Goal: Transaction & Acquisition: Purchase product/service

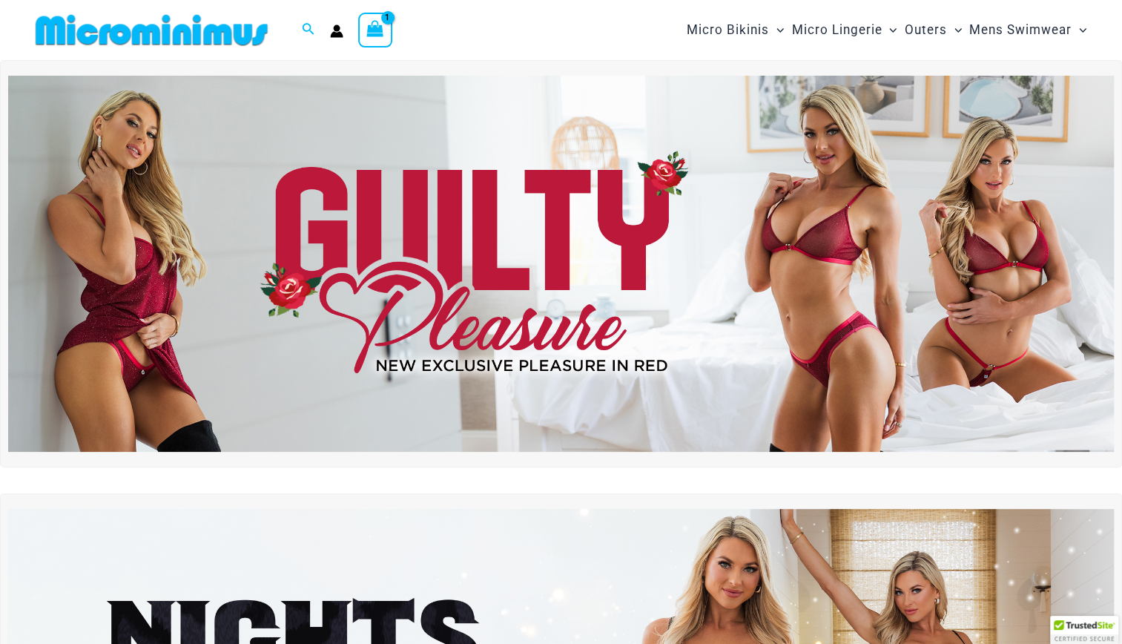
click at [139, 331] on img at bounding box center [561, 264] width 1106 height 376
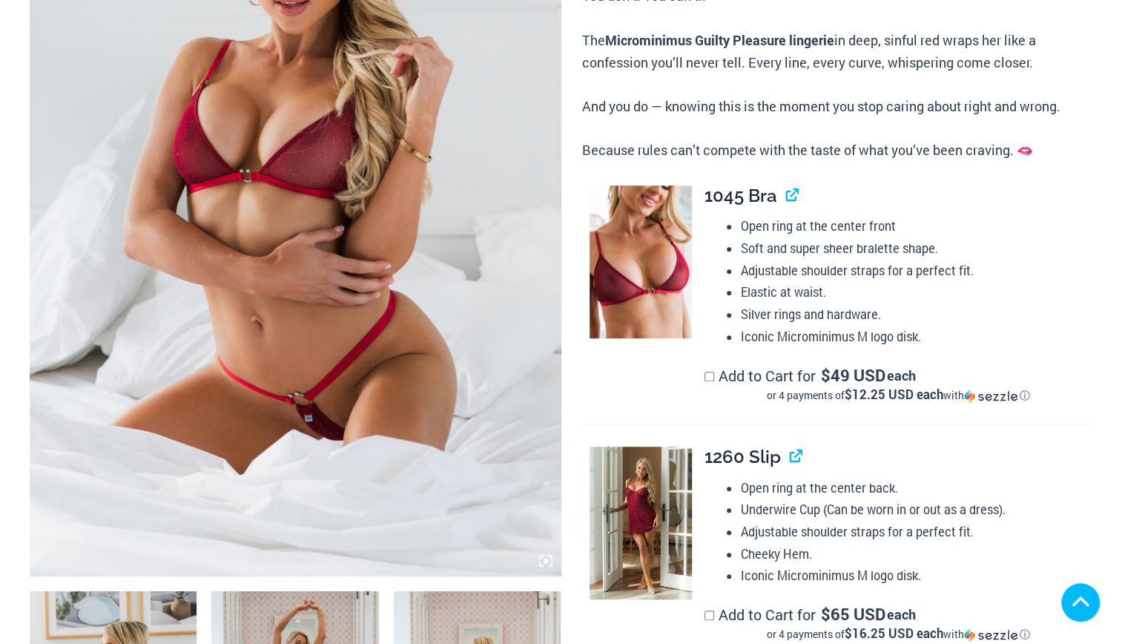
scroll to position [382, 0]
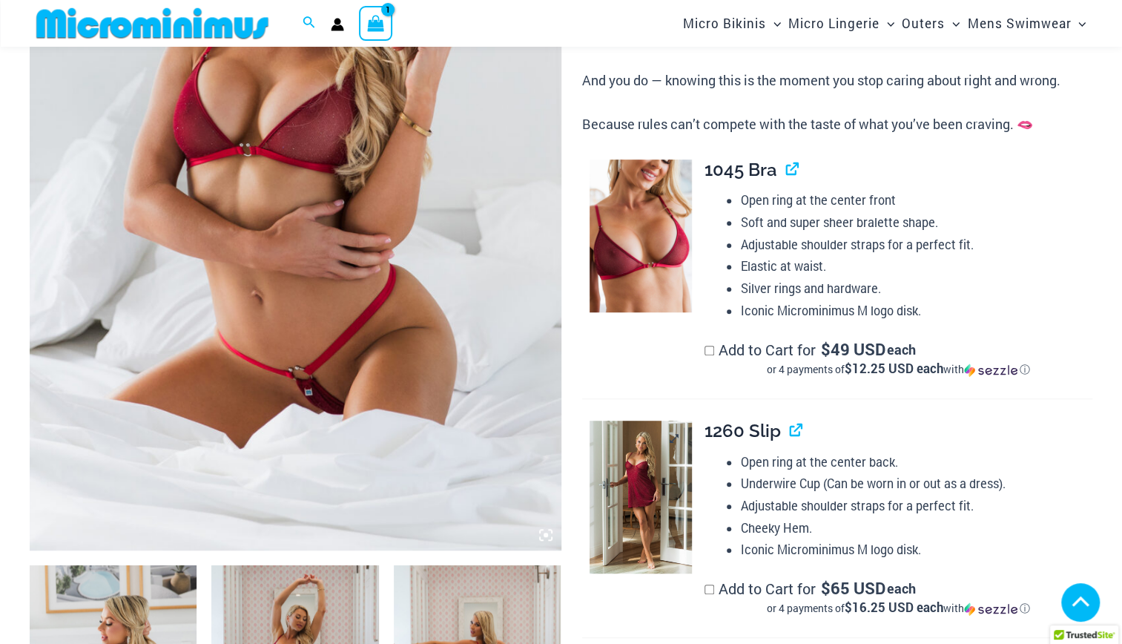
click at [673, 420] on img at bounding box center [640, 496] width 102 height 153
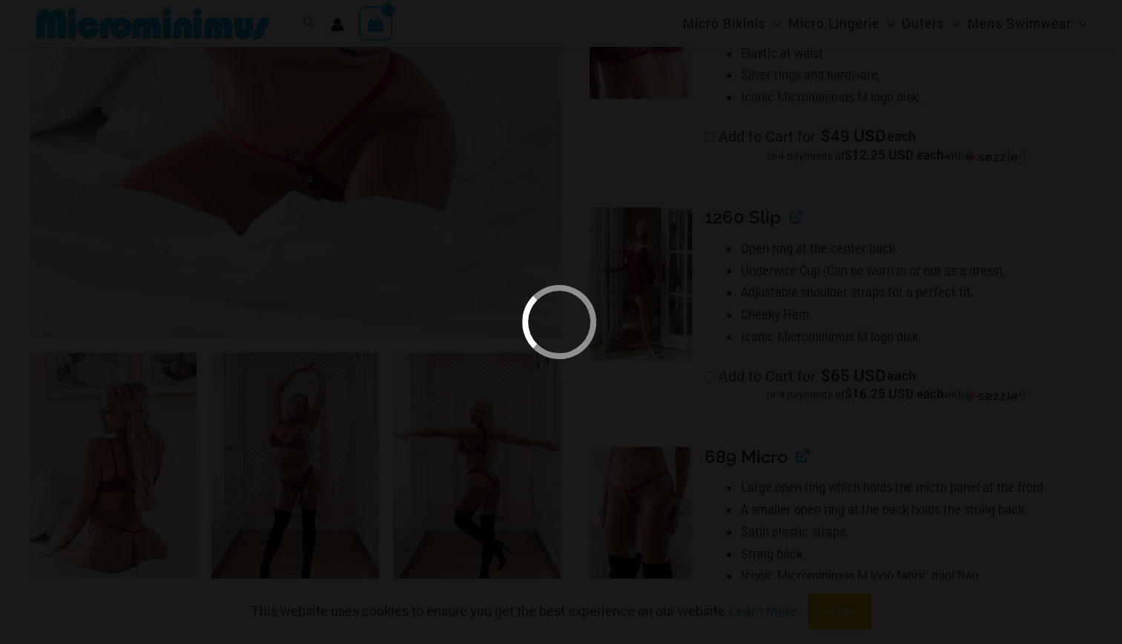
scroll to position [551, 0]
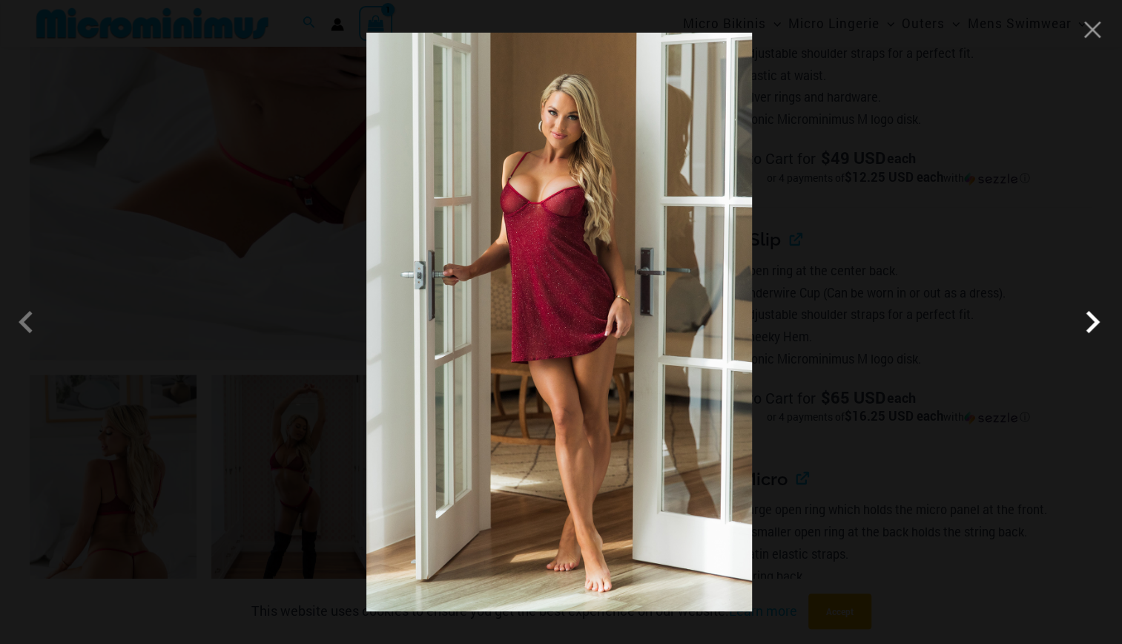
click at [743, 344] on span at bounding box center [715, 372] width 56 height 56
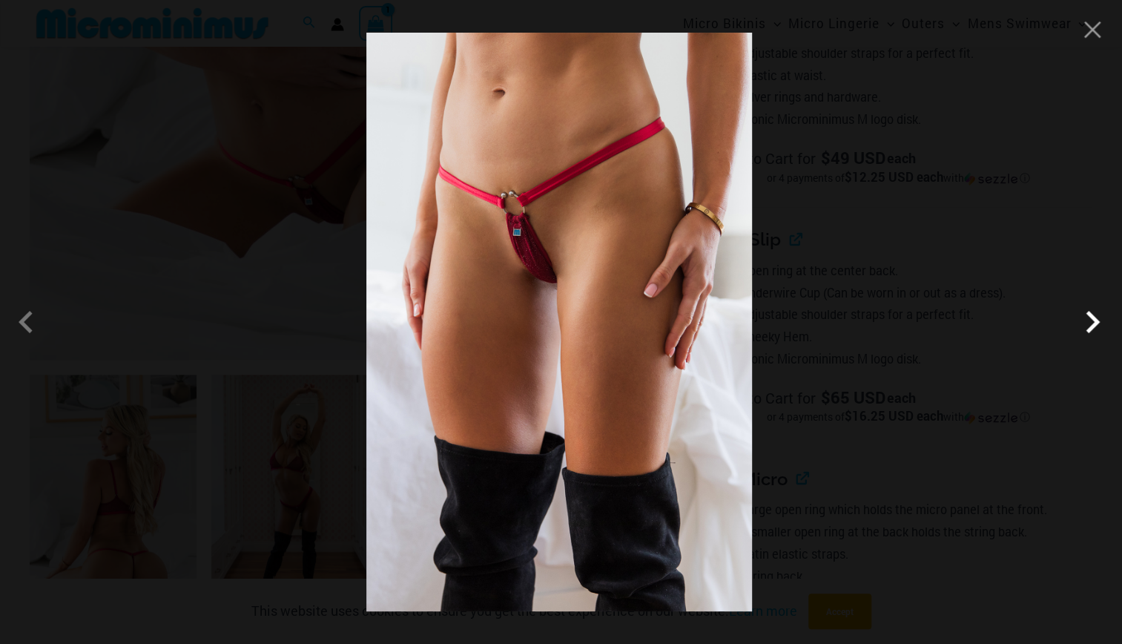
click at [743, 344] on span at bounding box center [715, 372] width 56 height 56
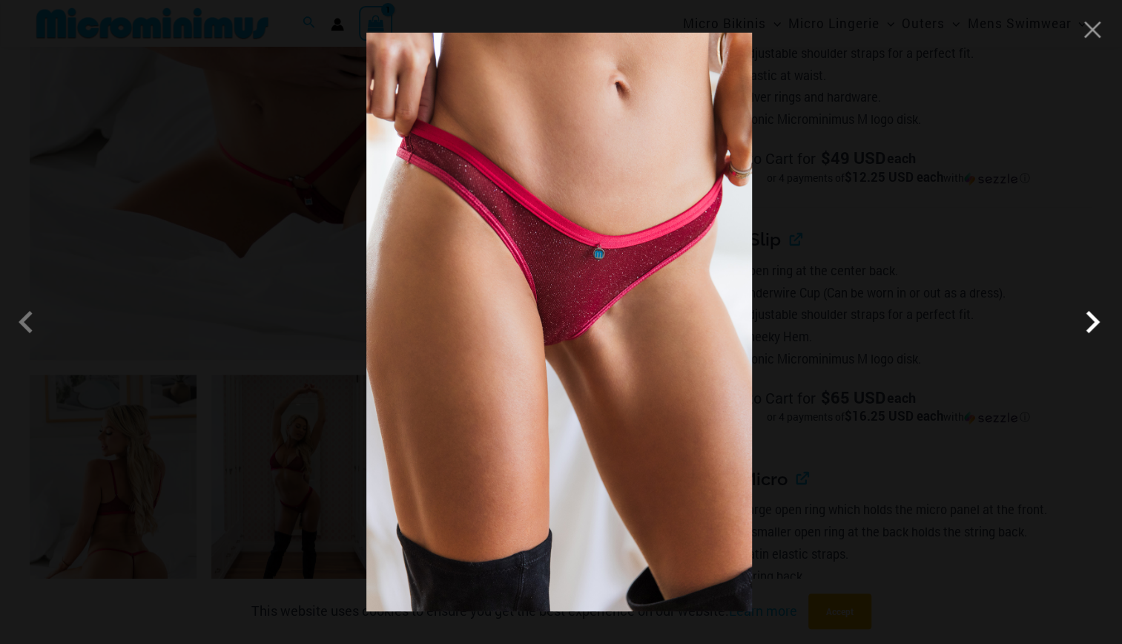
click at [731, 373] on span at bounding box center [700, 403] width 61 height 61
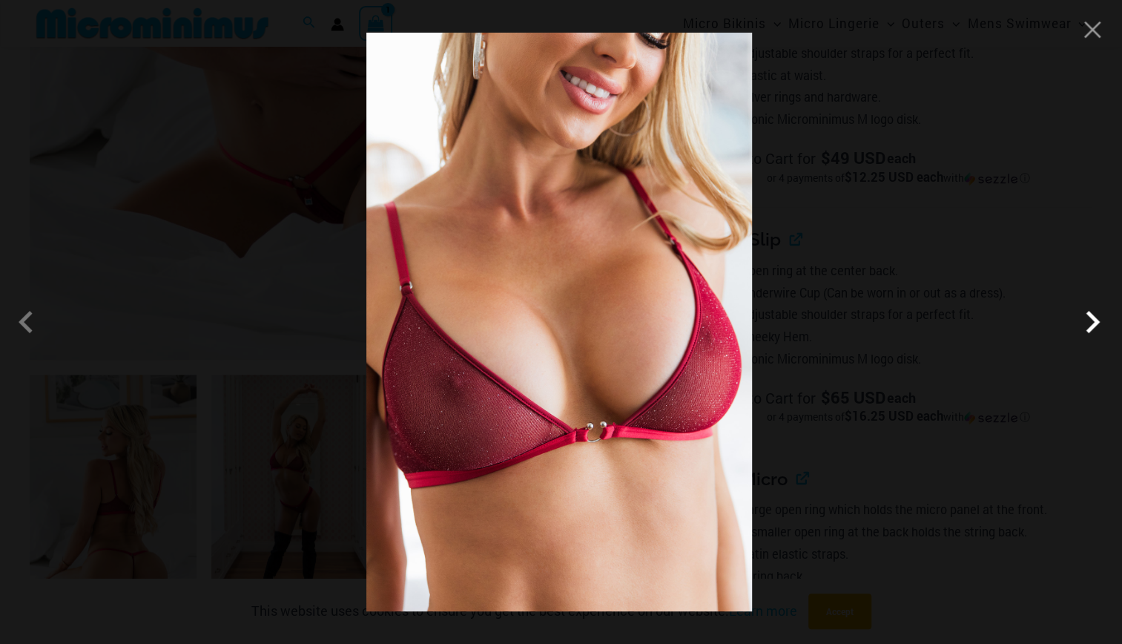
click at [743, 344] on span at bounding box center [715, 372] width 56 height 56
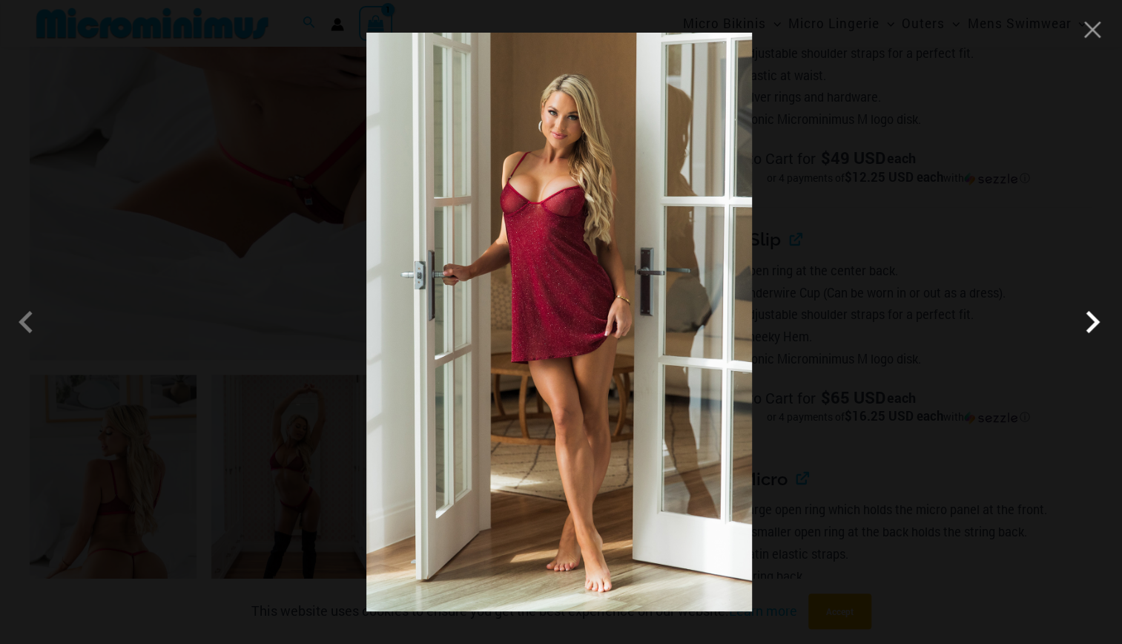
click at [738, 359] on span at bounding box center [708, 388] width 59 height 59
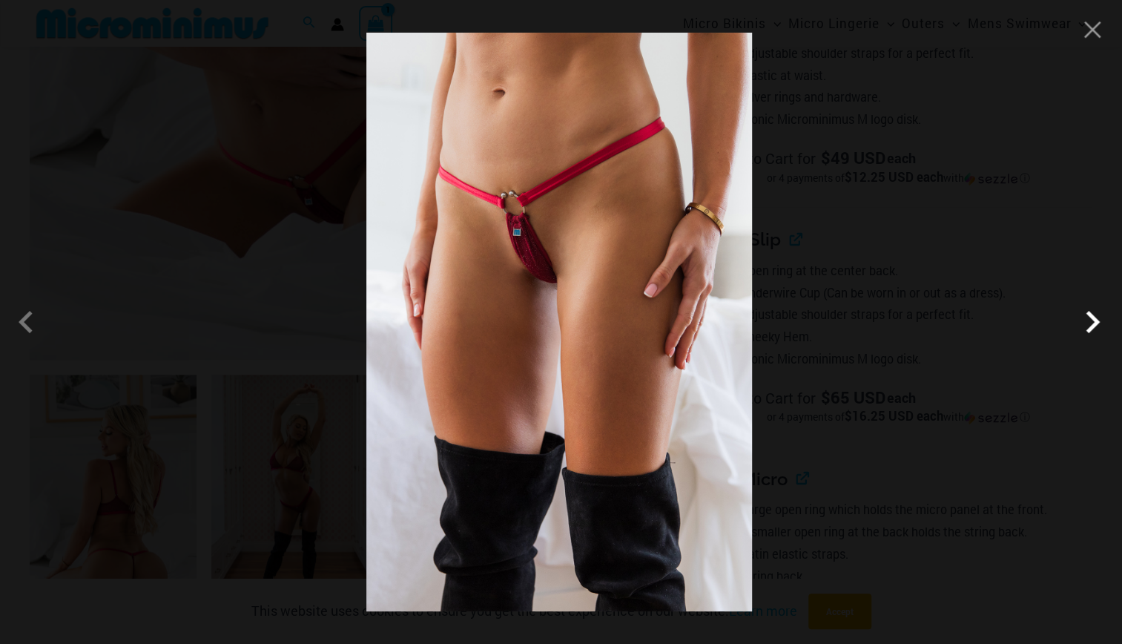
click at [738, 359] on span at bounding box center [708, 388] width 59 height 59
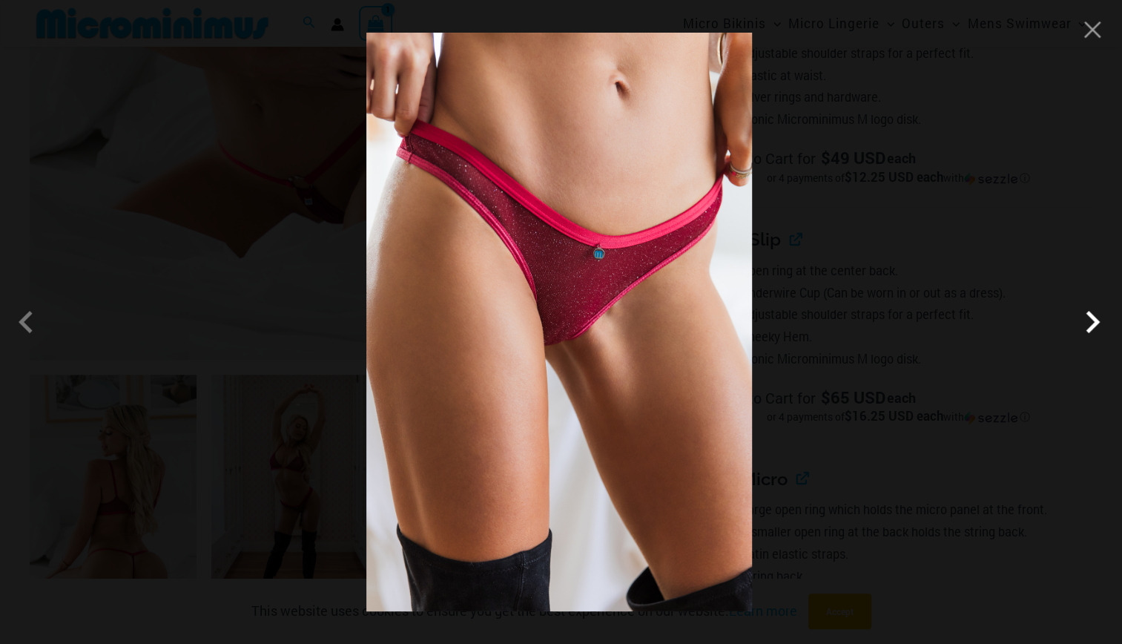
click at [743, 344] on span at bounding box center [715, 372] width 56 height 56
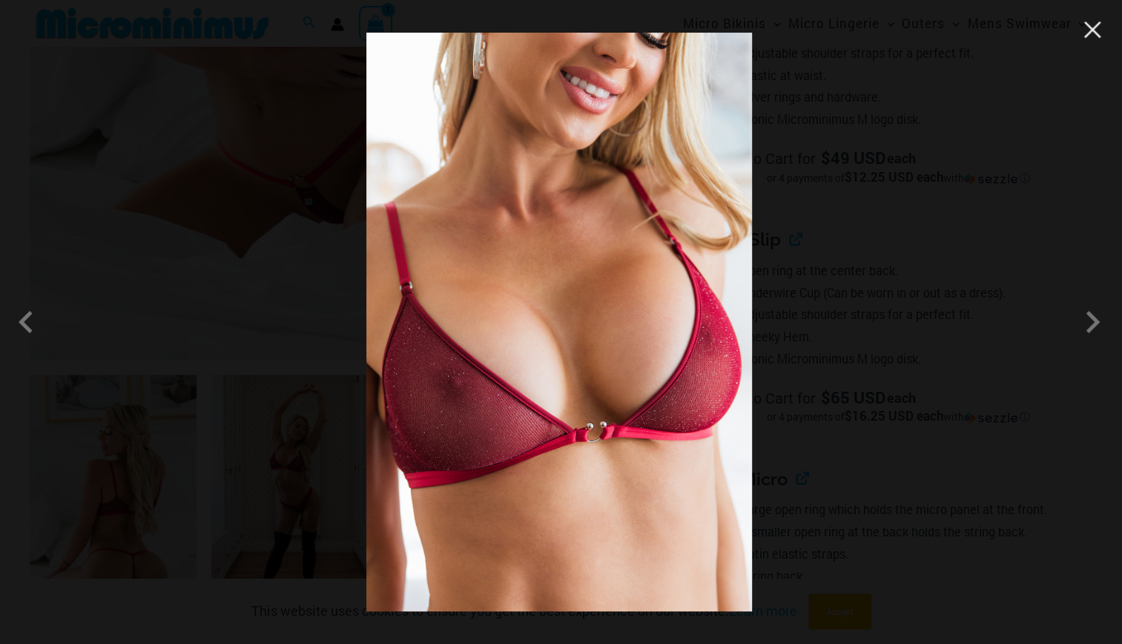
click at [809, 111] on button "Close" at bounding box center [795, 125] width 28 height 28
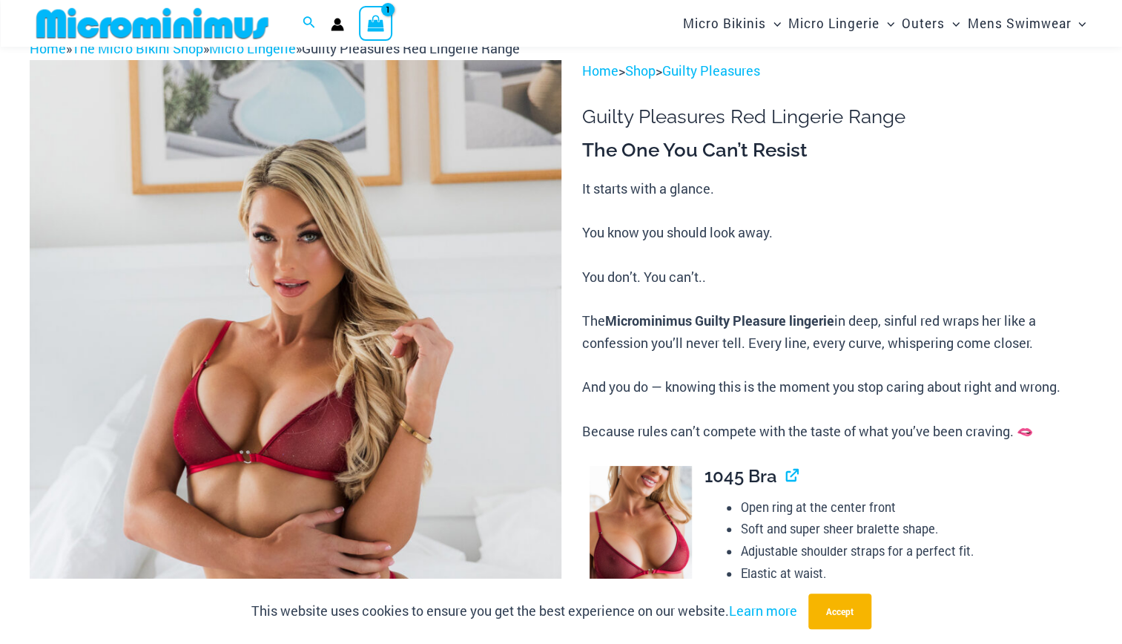
scroll to position [50, 0]
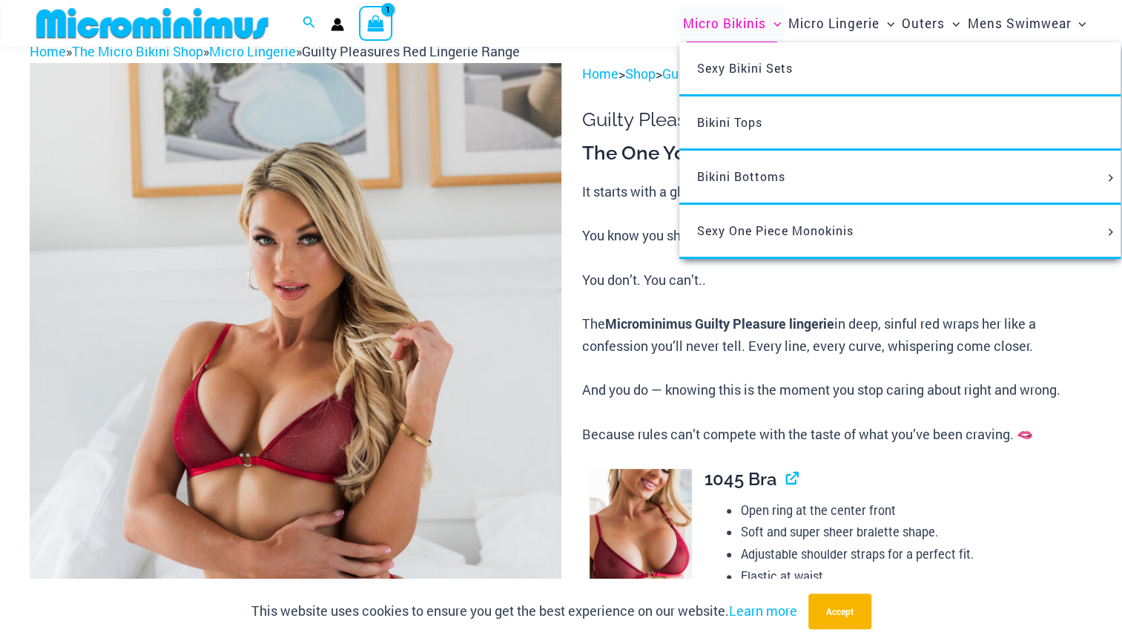
click at [721, 25] on span "Micro Bikinis" at bounding box center [724, 23] width 83 height 38
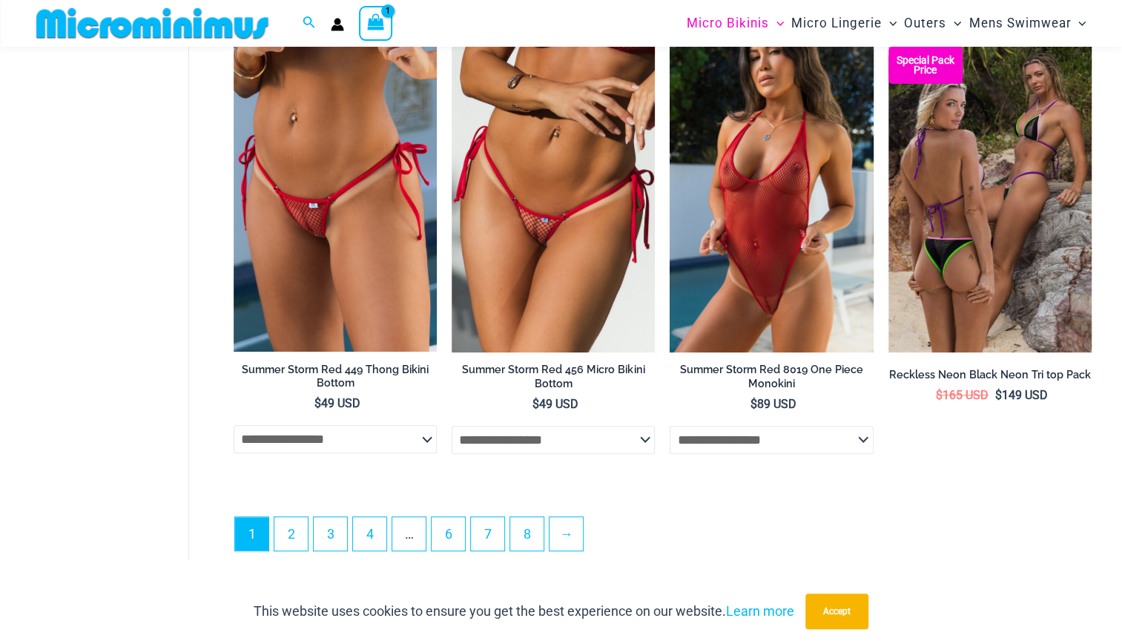
scroll to position [3571, 0]
click at [294, 535] on link "2" at bounding box center [290, 533] width 33 height 35
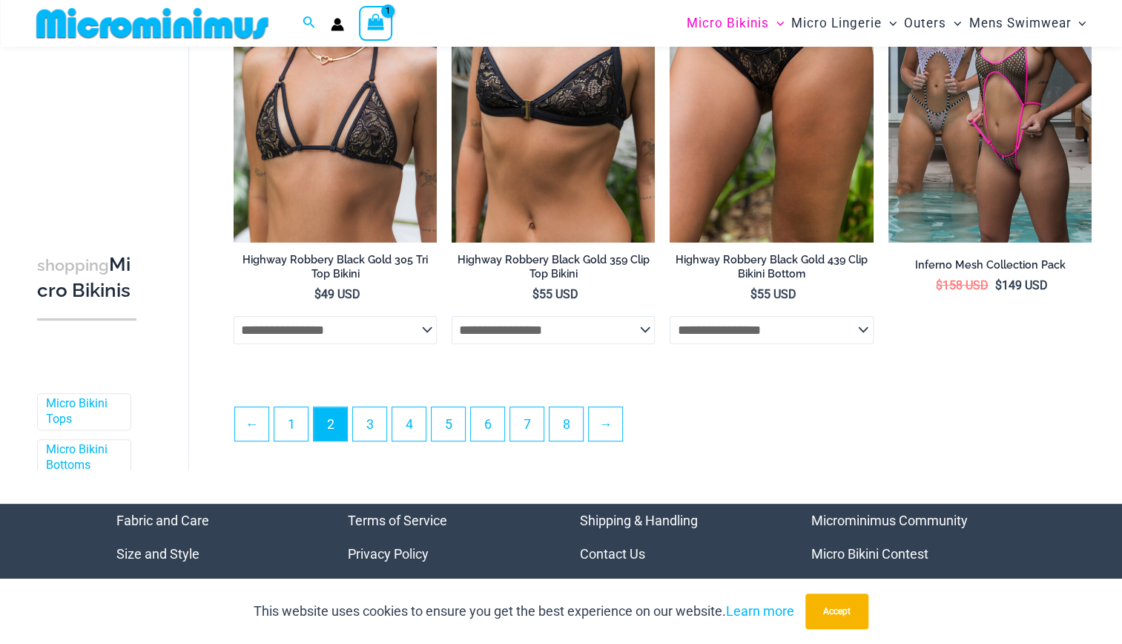
scroll to position [3390, 0]
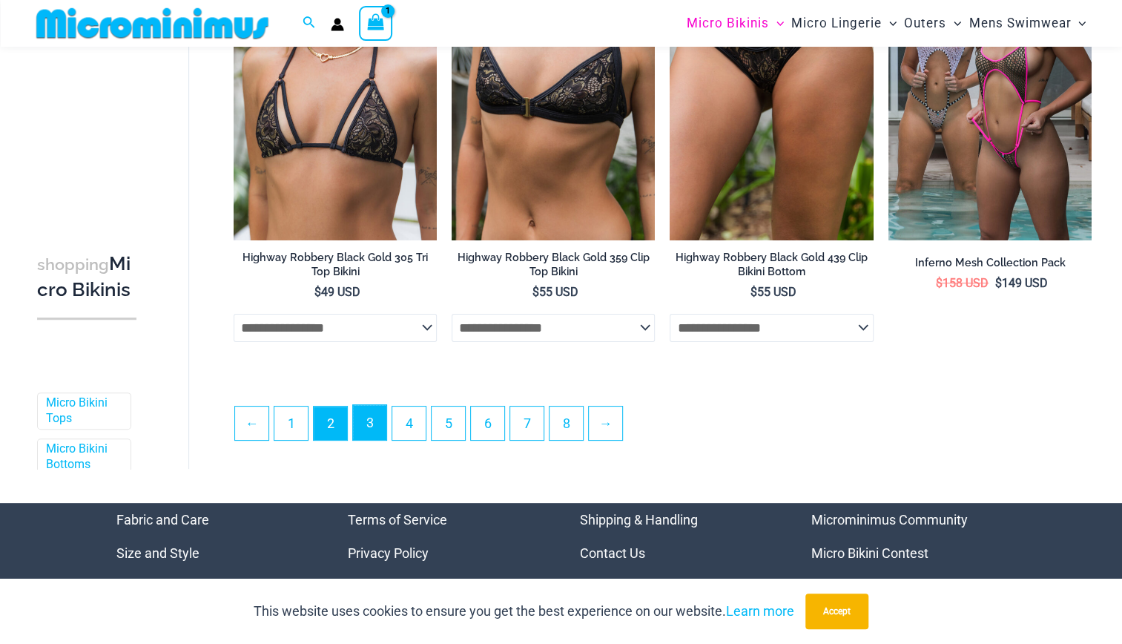
click at [370, 437] on link "3" at bounding box center [369, 422] width 33 height 35
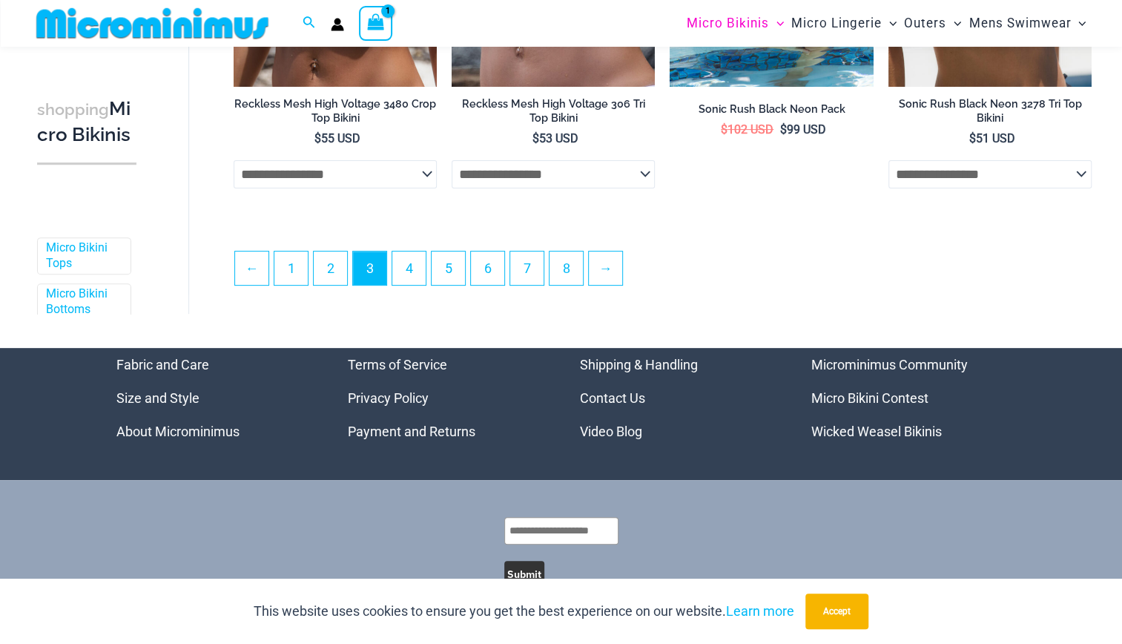
scroll to position [3599, 0]
